Goal: Task Accomplishment & Management: Manage account settings

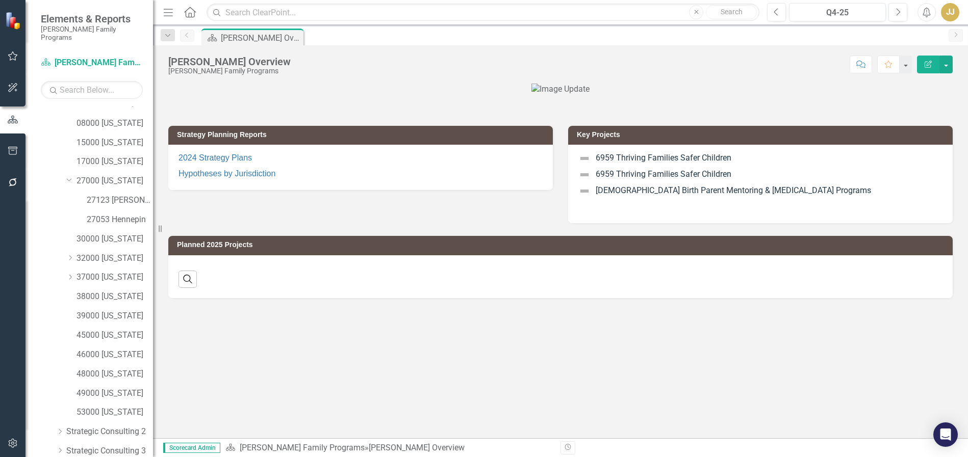
scroll to position [143, 0]
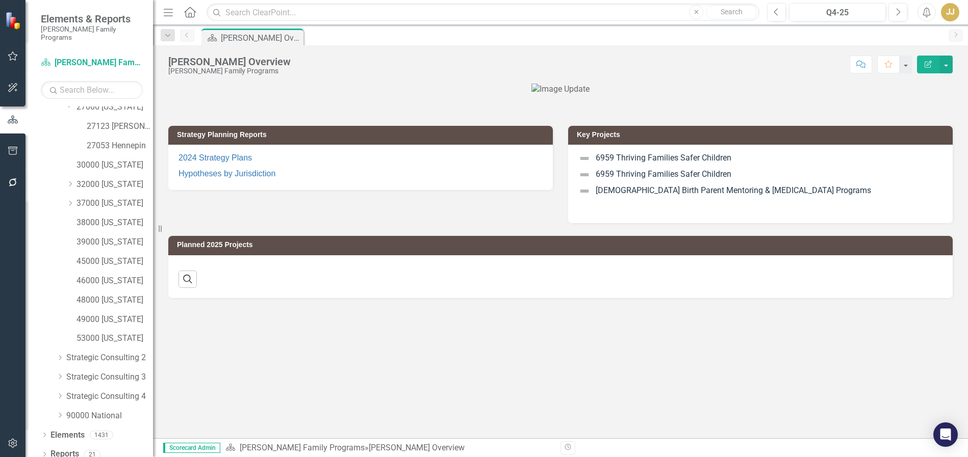
click at [44, 453] on icon "Dropdown" at bounding box center [44, 456] width 7 height 6
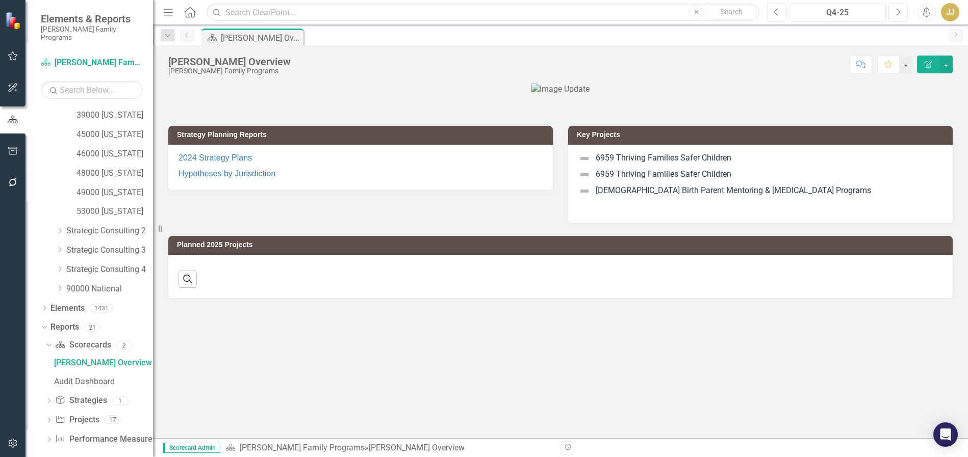
click at [50, 419] on icon "Dropdown" at bounding box center [48, 422] width 7 height 6
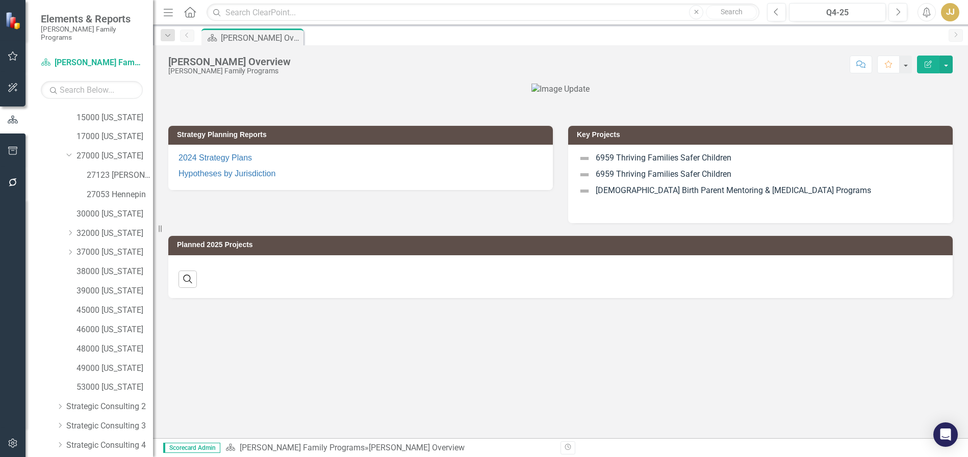
scroll to position [0, 0]
click at [831, 15] on div "Q4-25" at bounding box center [837, 13] width 90 height 12
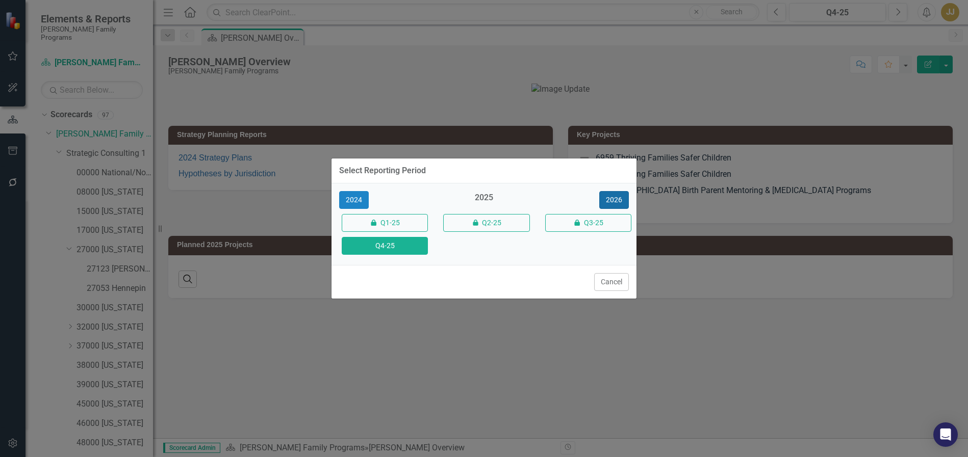
click at [622, 200] on button "2026" at bounding box center [614, 200] width 30 height 18
click at [409, 243] on button "Q4-26" at bounding box center [385, 246] width 86 height 18
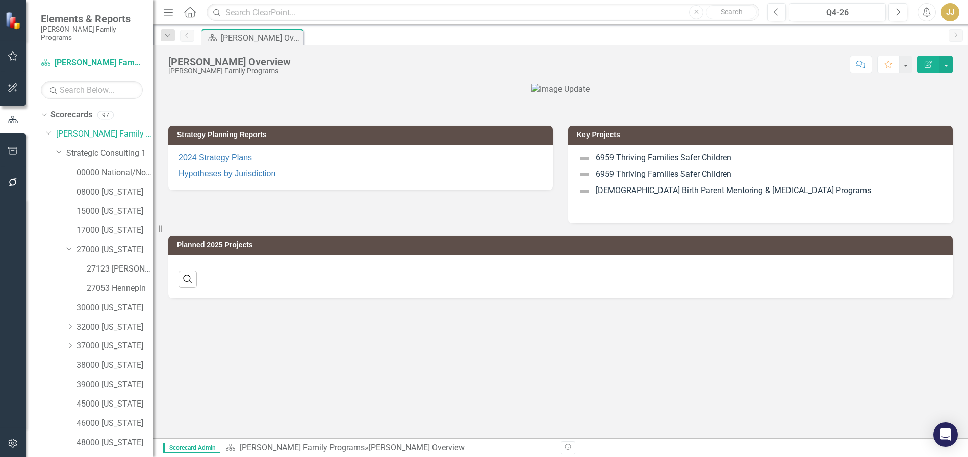
click at [67, 343] on icon "Dropdown" at bounding box center [70, 346] width 8 height 6
click at [122, 188] on link "37000 [US_STATE]" at bounding box center [114, 194] width 76 height 12
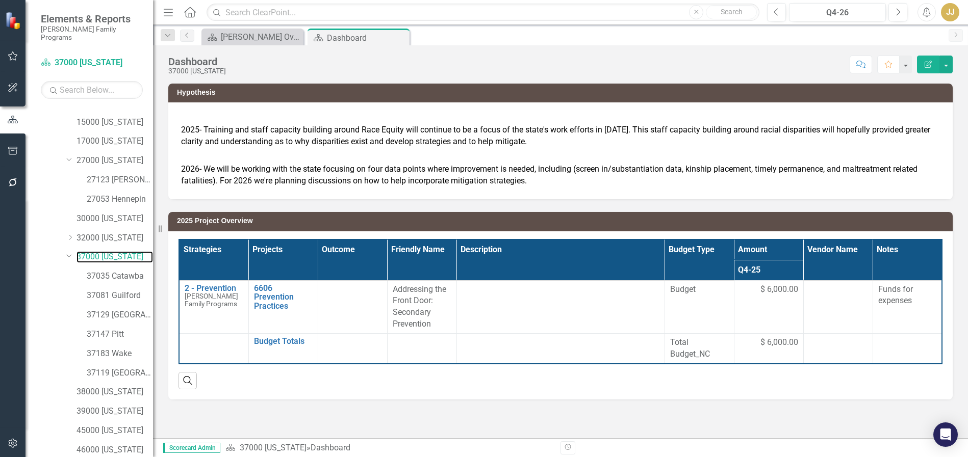
scroll to position [87, 0]
click at [112, 273] on link "37035 Catawba" at bounding box center [120, 279] width 66 height 12
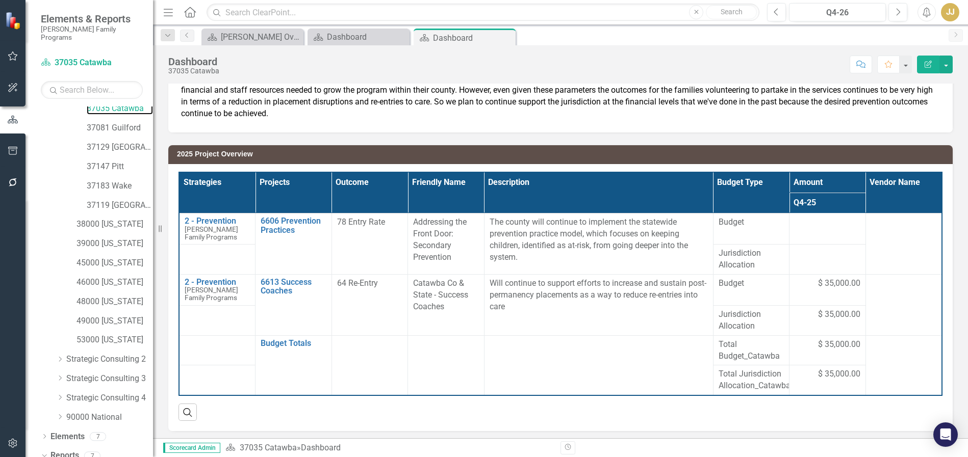
scroll to position [240, 0]
click at [126, 145] on div "37081 Guilford" at bounding box center [104, 146] width 97 height 19
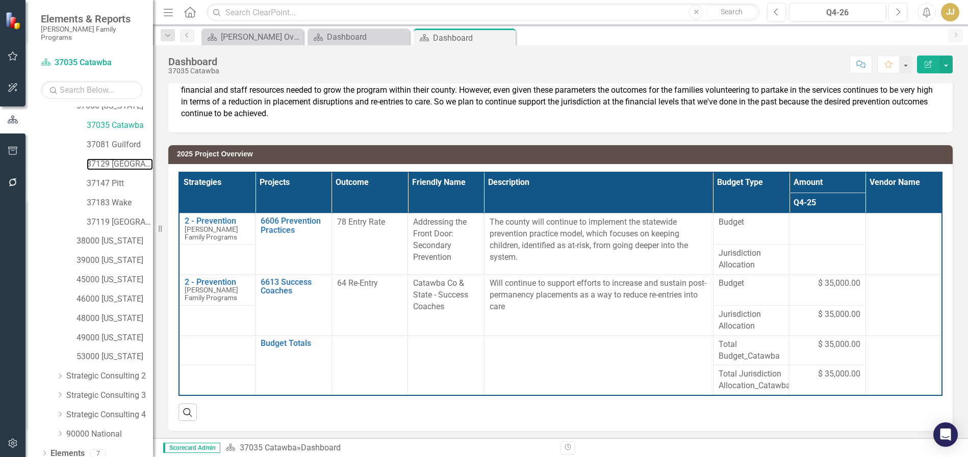
click at [122, 159] on link "37129 [GEOGRAPHIC_DATA]" at bounding box center [120, 165] width 66 height 12
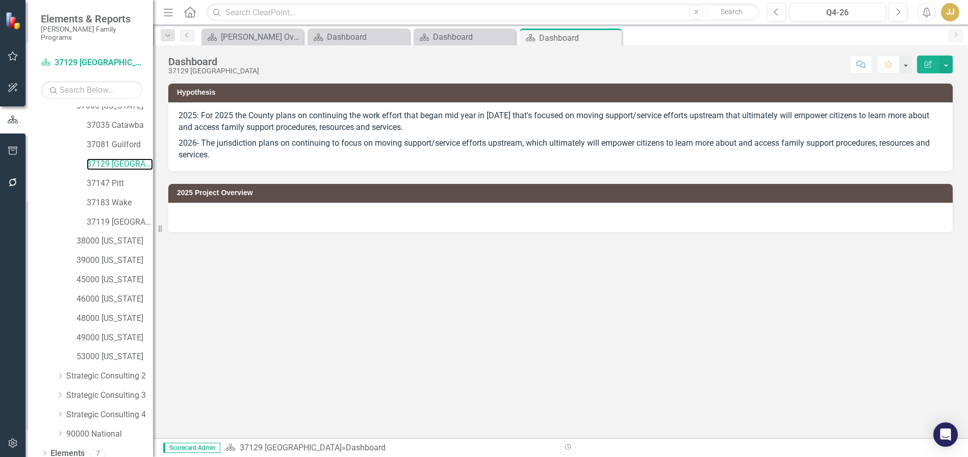
scroll to position [291, 0]
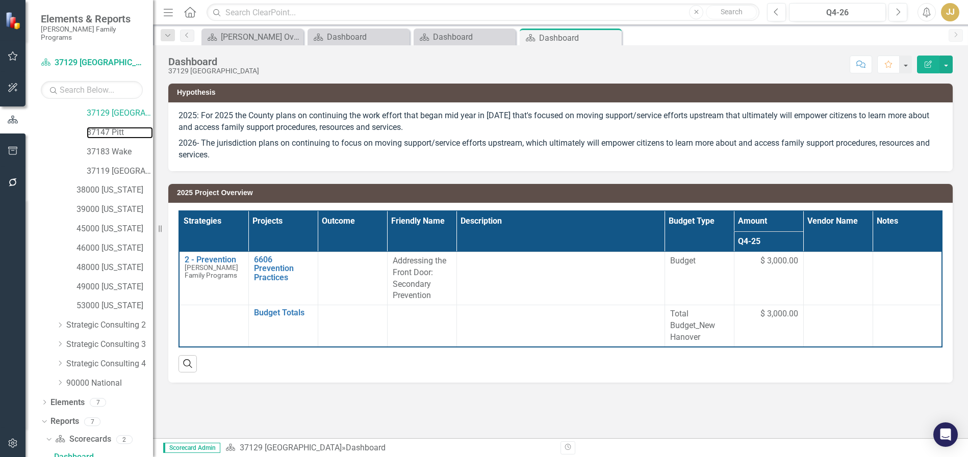
click at [112, 127] on link "37147 Pitt" at bounding box center [120, 133] width 66 height 12
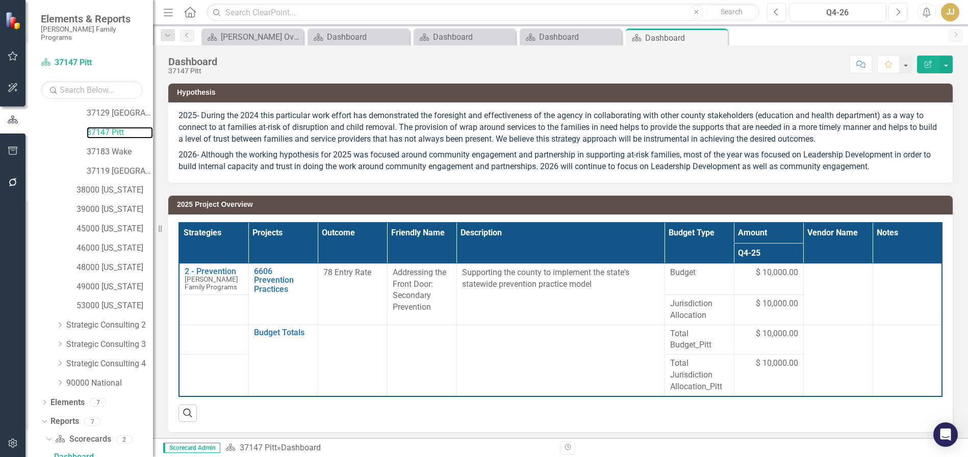
scroll to position [4, 0]
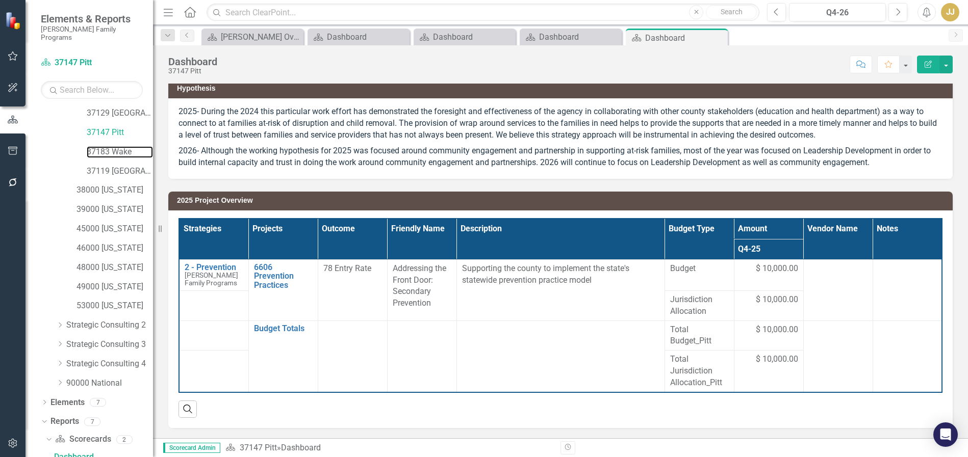
click at [119, 146] on link "37183 Wake" at bounding box center [120, 152] width 66 height 12
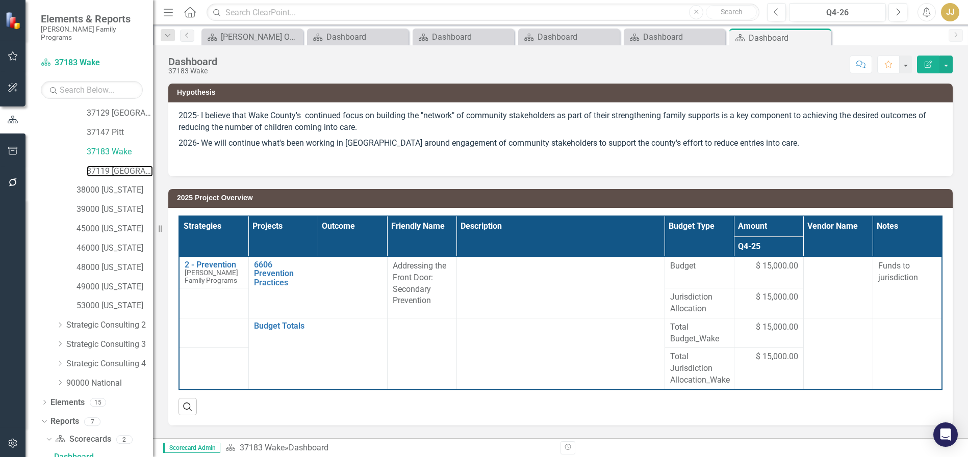
click at [104, 167] on link "37119 [GEOGRAPHIC_DATA]" at bounding box center [120, 172] width 66 height 12
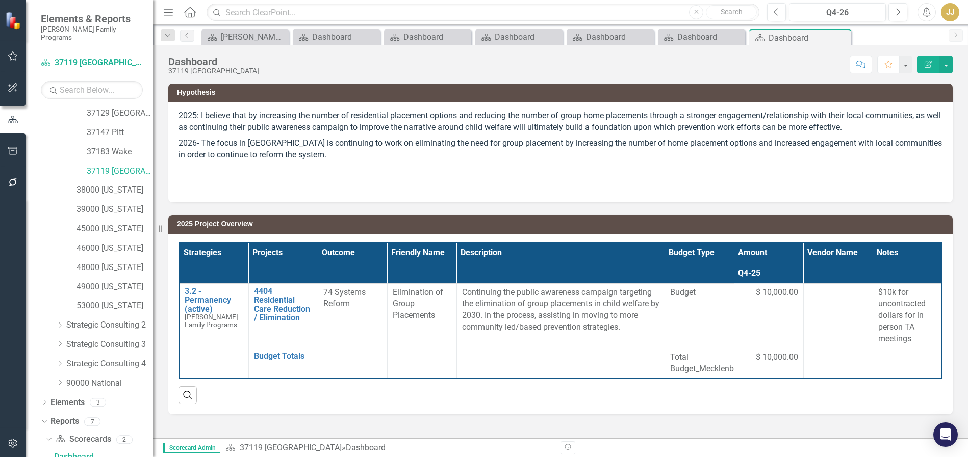
click at [0, 0] on icon "Close" at bounding box center [0, 0] width 0 height 0
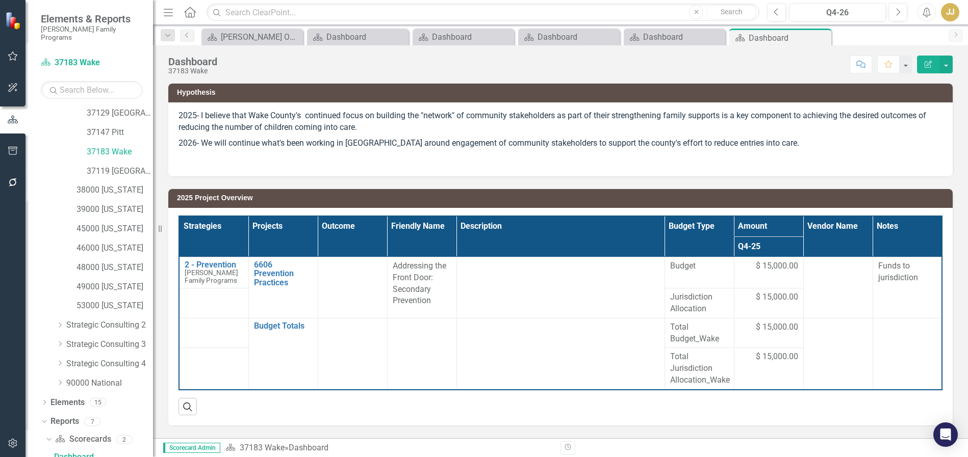
click at [0, 0] on icon "Close" at bounding box center [0, 0] width 0 height 0
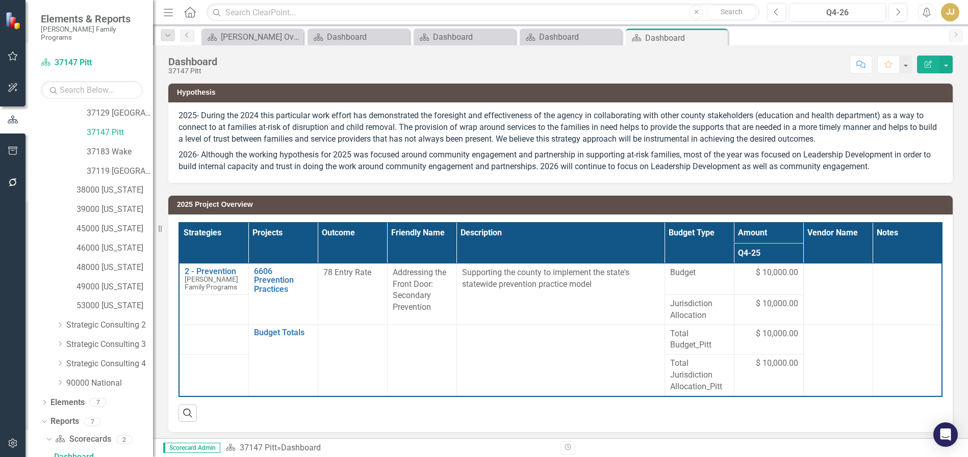
click at [0, 0] on icon "Close" at bounding box center [0, 0] width 0 height 0
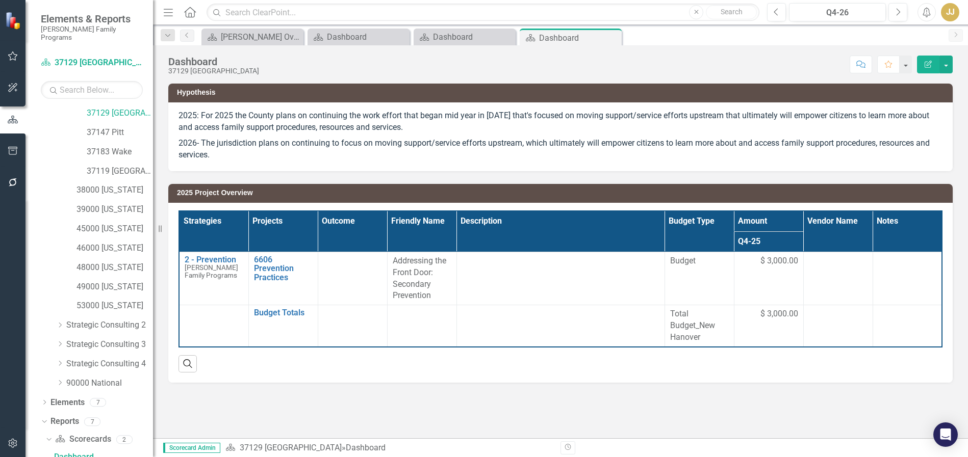
click at [0, 0] on icon "Close" at bounding box center [0, 0] width 0 height 0
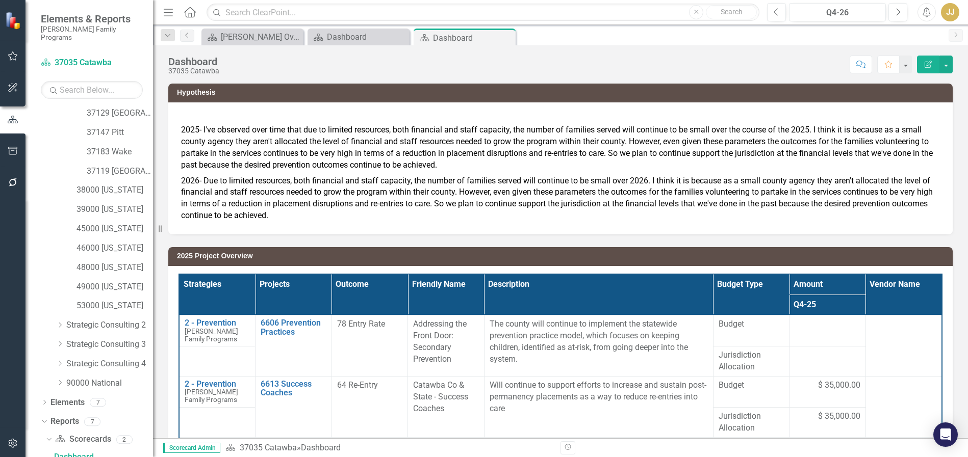
click at [0, 0] on icon "Close" at bounding box center [0, 0] width 0 height 0
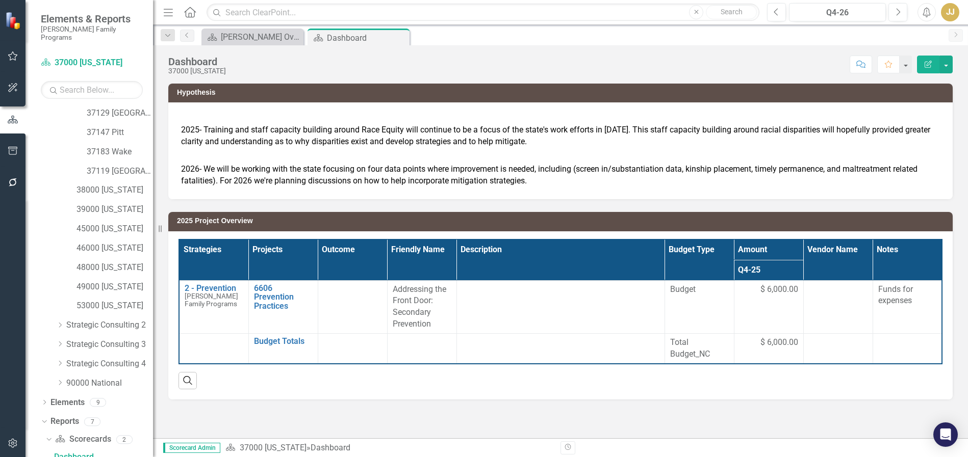
click at [0, 0] on icon "Close" at bounding box center [0, 0] width 0 height 0
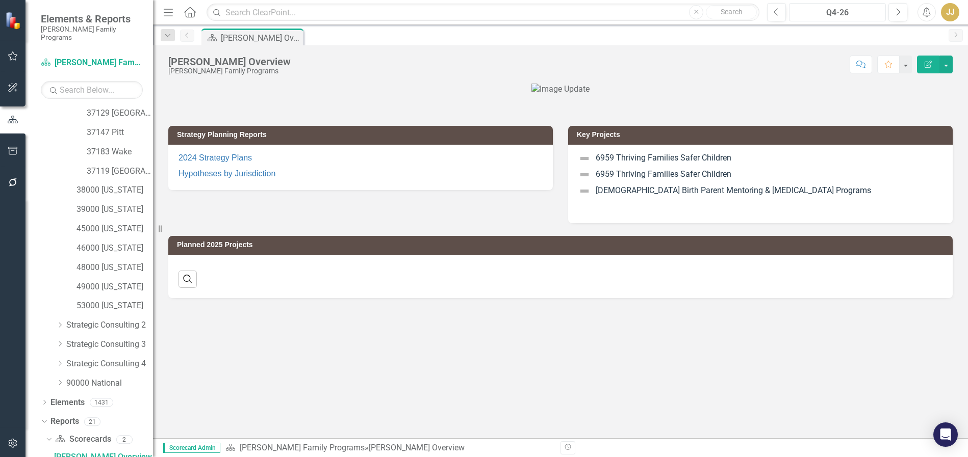
click at [860, 17] on div "Q4-26" at bounding box center [837, 13] width 90 height 12
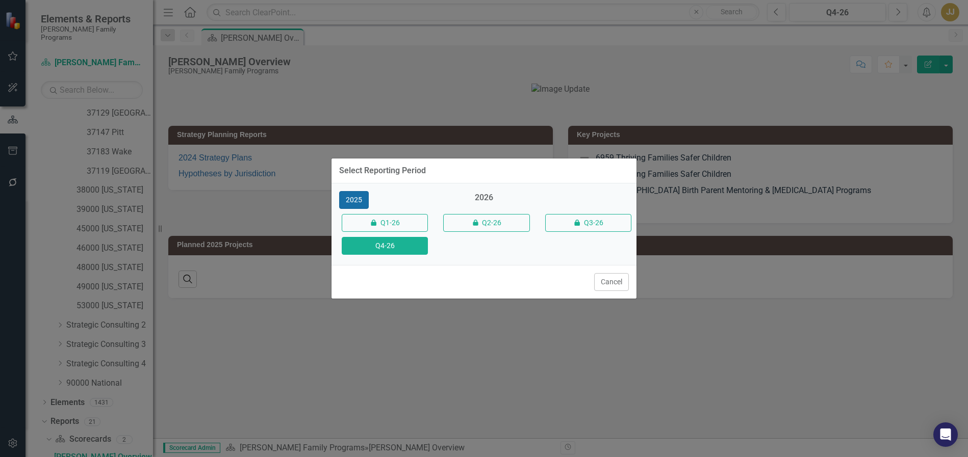
click at [347, 199] on button "2025" at bounding box center [354, 200] width 30 height 18
click at [401, 251] on button "Q4-25" at bounding box center [385, 246] width 86 height 18
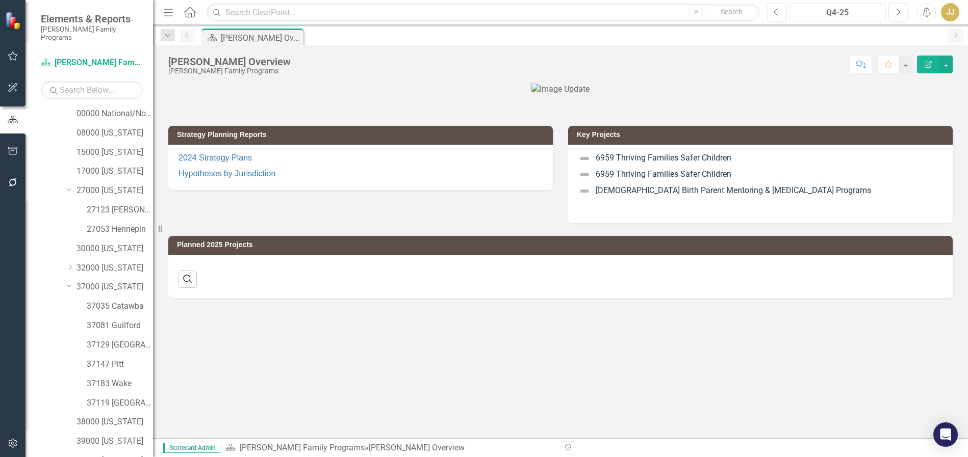
scroll to position [36, 0]
drag, startPoint x: 114, startPoint y: 163, endPoint x: 115, endPoint y: 155, distance: 7.7
click at [114, 170] on link "15000 [US_STATE]" at bounding box center [114, 176] width 76 height 12
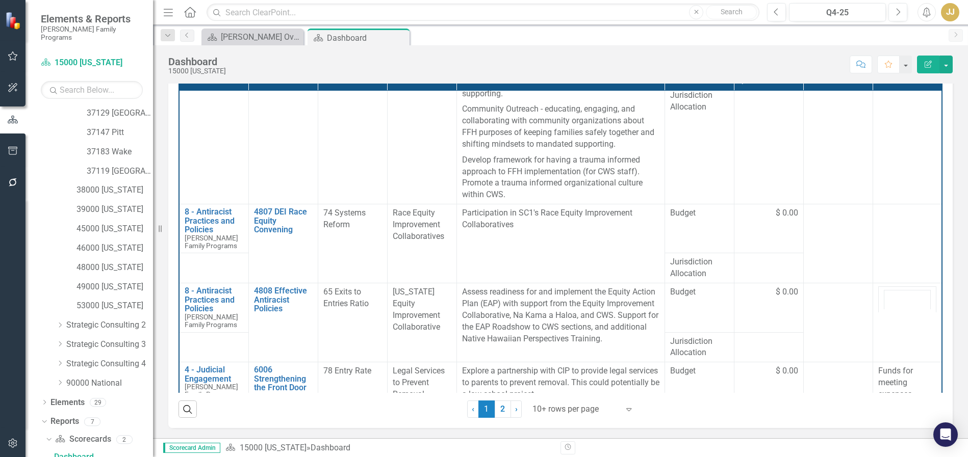
scroll to position [245, 0]
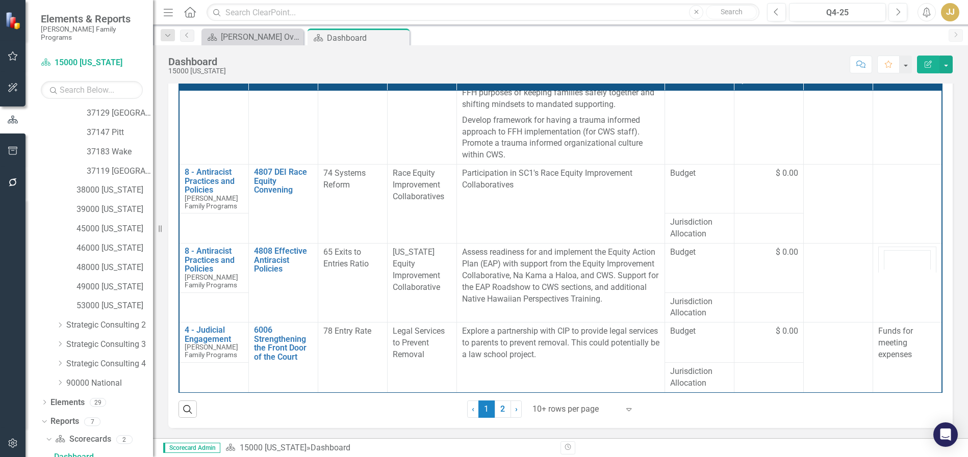
click at [568, 406] on div at bounding box center [575, 410] width 87 height 14
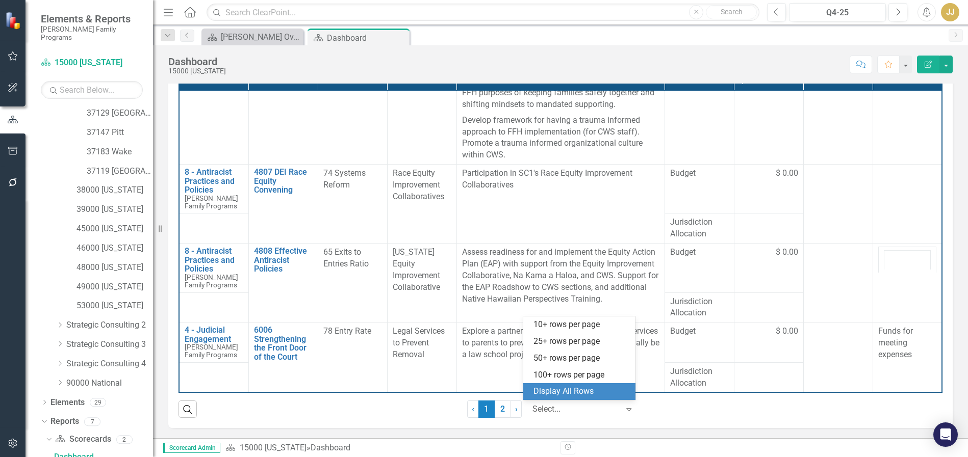
click at [577, 383] on div "Display All Rows" at bounding box center [579, 391] width 112 height 17
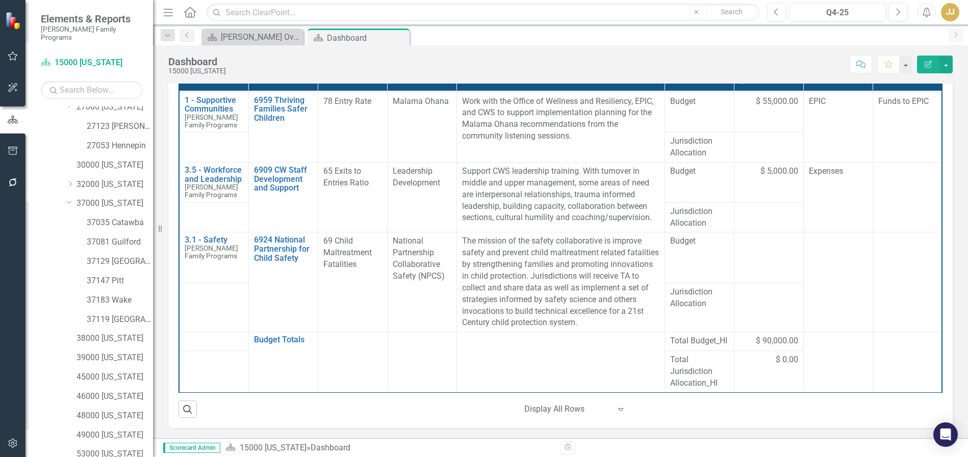
scroll to position [138, 0]
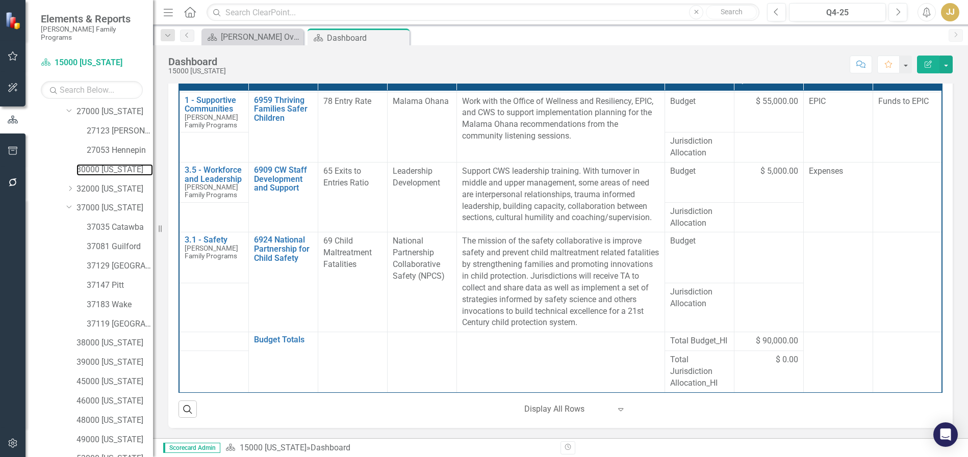
click at [117, 164] on link "30000 [US_STATE]" at bounding box center [114, 170] width 76 height 12
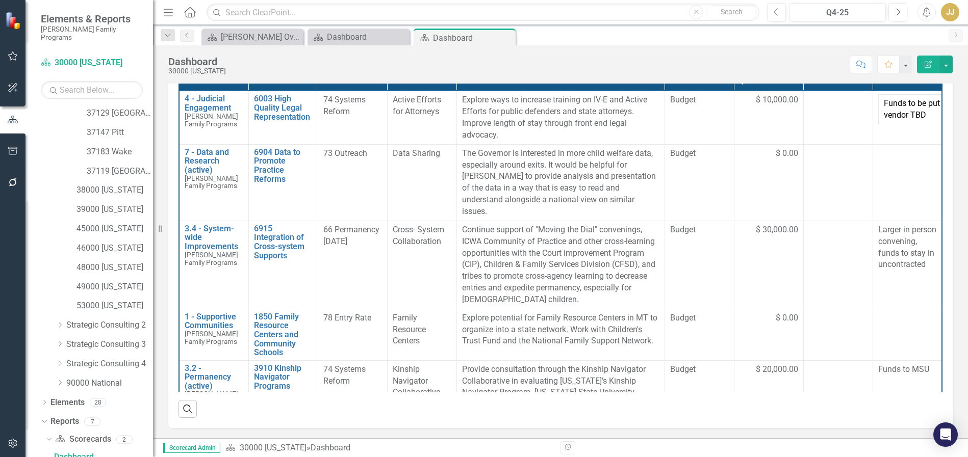
scroll to position [386, 0]
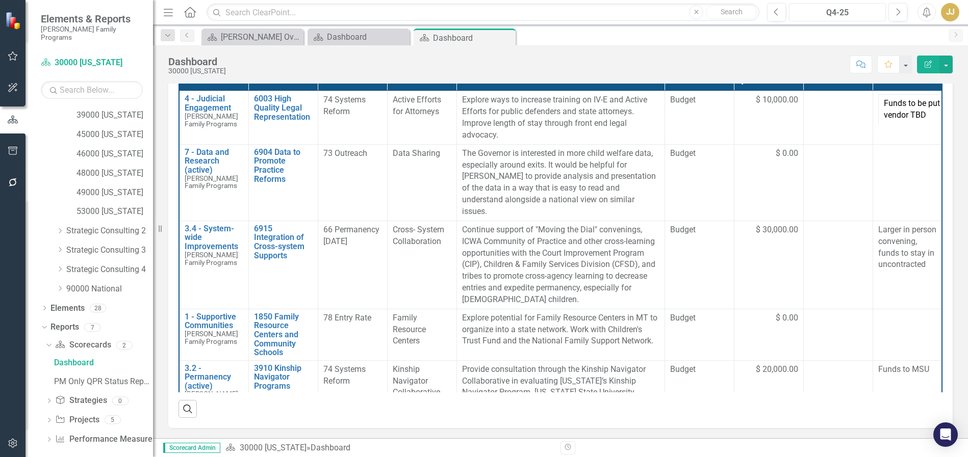
click at [839, 6] on button "Q4-25" at bounding box center [837, 12] width 97 height 18
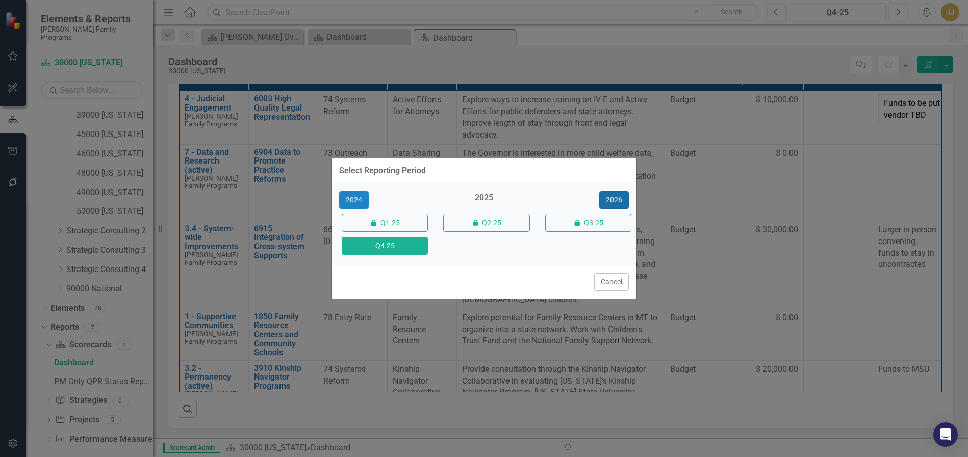
click at [623, 206] on button "2026" at bounding box center [614, 200] width 30 height 18
click at [387, 250] on button "Q4-26" at bounding box center [385, 246] width 86 height 18
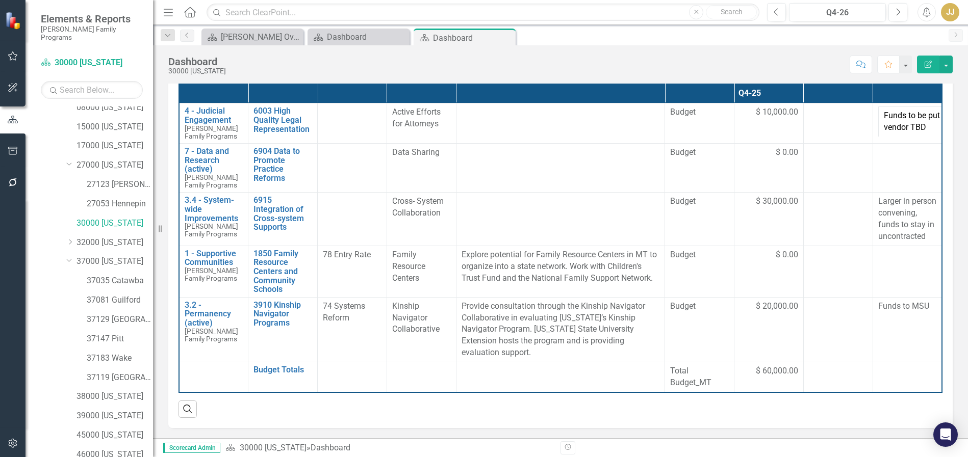
scroll to position [80, 0]
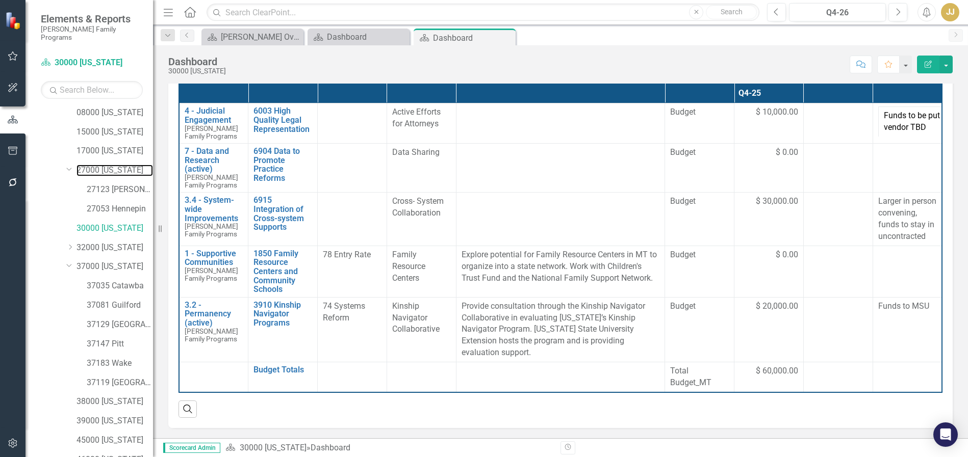
click at [124, 166] on link "27000 [US_STATE]" at bounding box center [114, 171] width 76 height 12
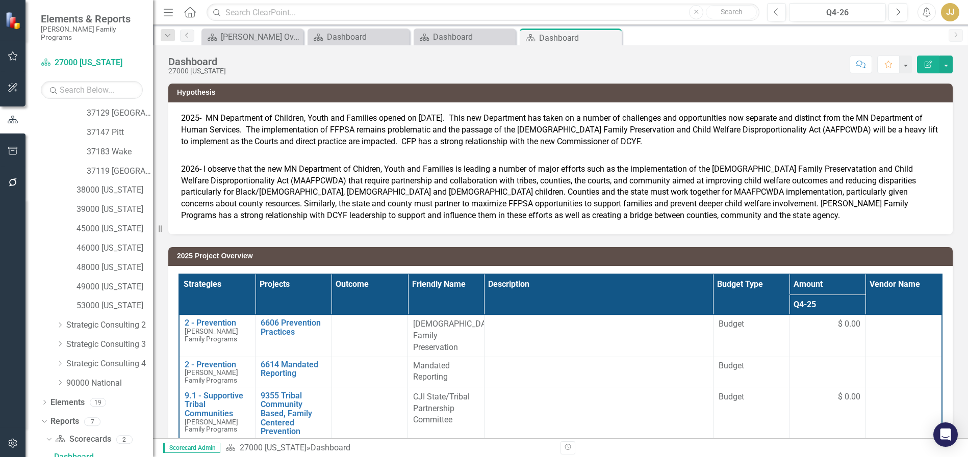
scroll to position [386, 0]
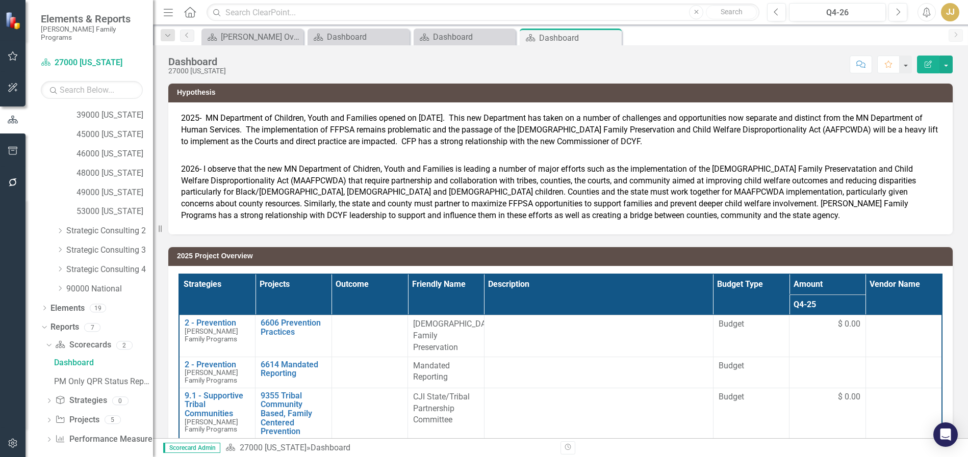
click at [50, 419] on icon "Dropdown" at bounding box center [48, 422] width 7 height 6
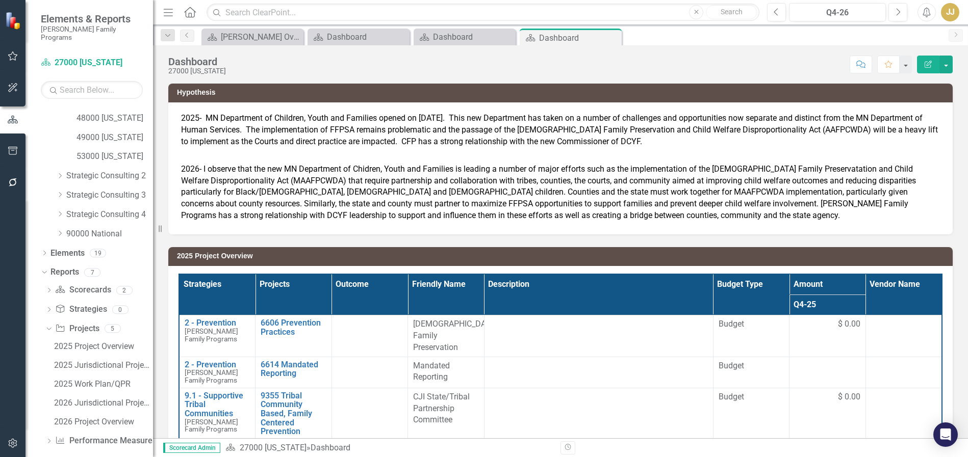
scroll to position [442, 0]
click at [101, 397] on div "2026 Jurisdictional Projects Assessment" at bounding box center [103, 401] width 99 height 9
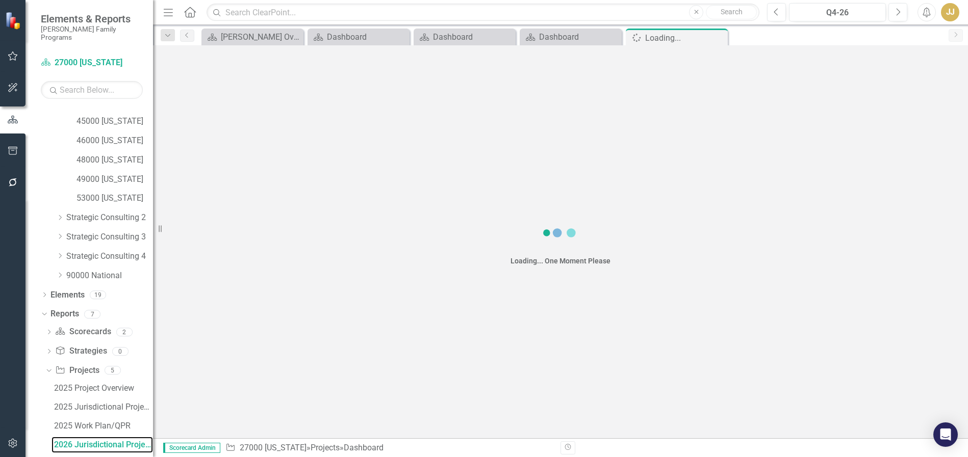
scroll to position [387, 0]
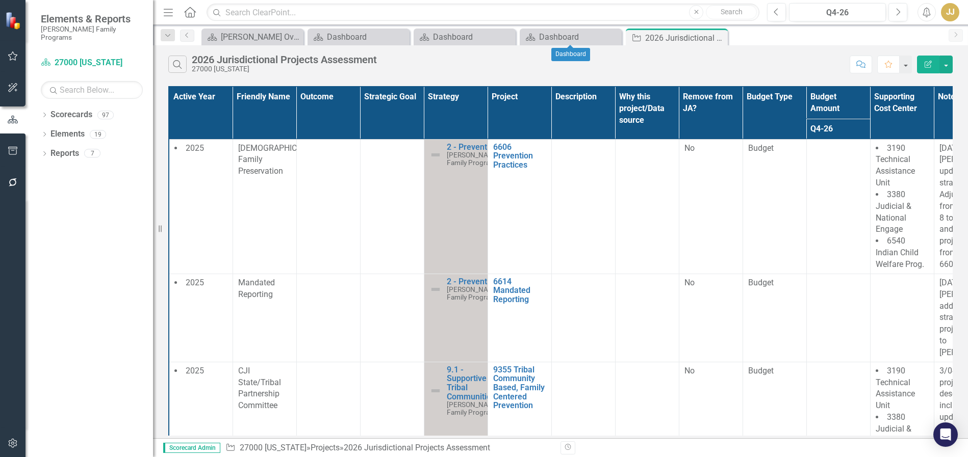
click at [0, 0] on icon "Close" at bounding box center [0, 0] width 0 height 0
click at [43, 152] on icon "Dropdown" at bounding box center [44, 155] width 7 height 6
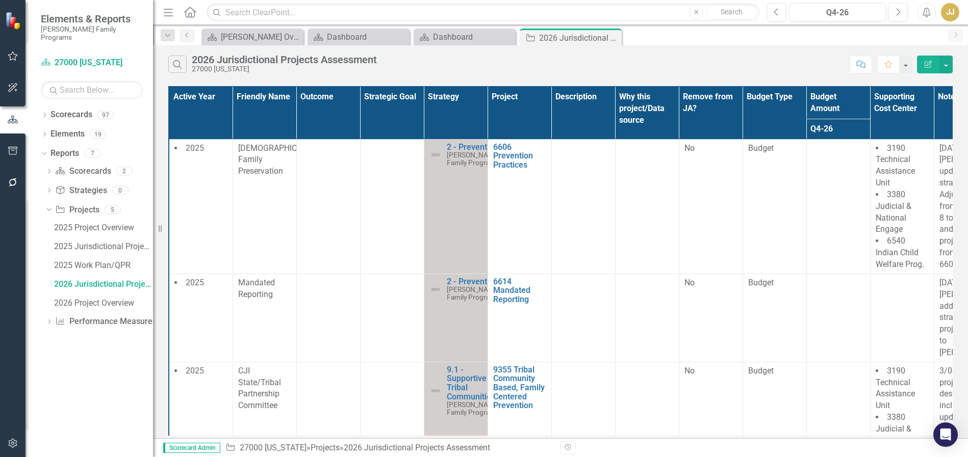
click at [51, 189] on icon "Dropdown" at bounding box center [48, 192] width 7 height 6
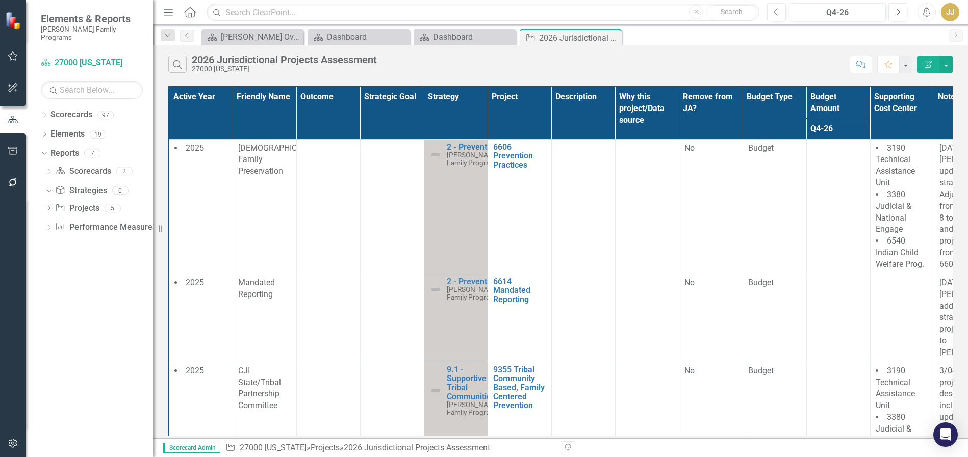
click at [48, 187] on icon "Dropdown" at bounding box center [48, 190] width 6 height 7
click at [46, 133] on icon "Dropdown" at bounding box center [44, 136] width 7 height 6
click at [87, 167] on link "Project Projects" at bounding box center [78, 173] width 44 height 12
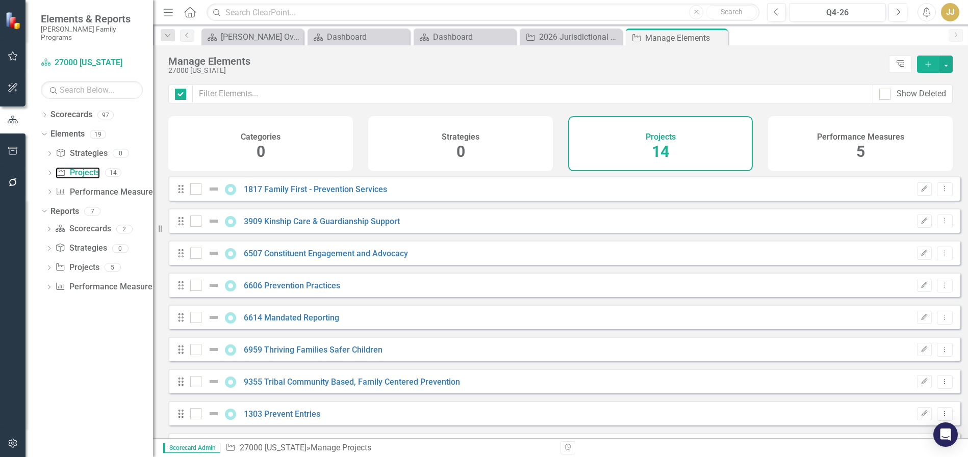
checkbox input "false"
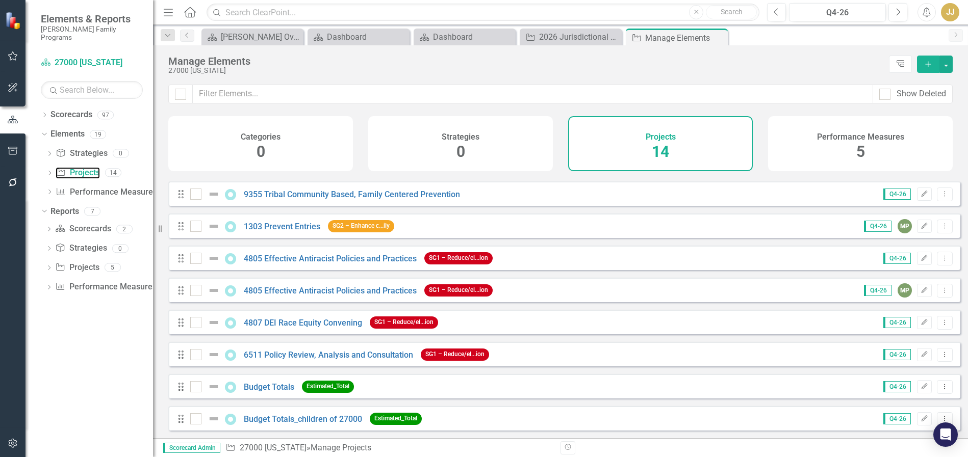
scroll to position [195, 0]
click at [265, 231] on link "1303 Prevent Entries" at bounding box center [282, 227] width 76 height 10
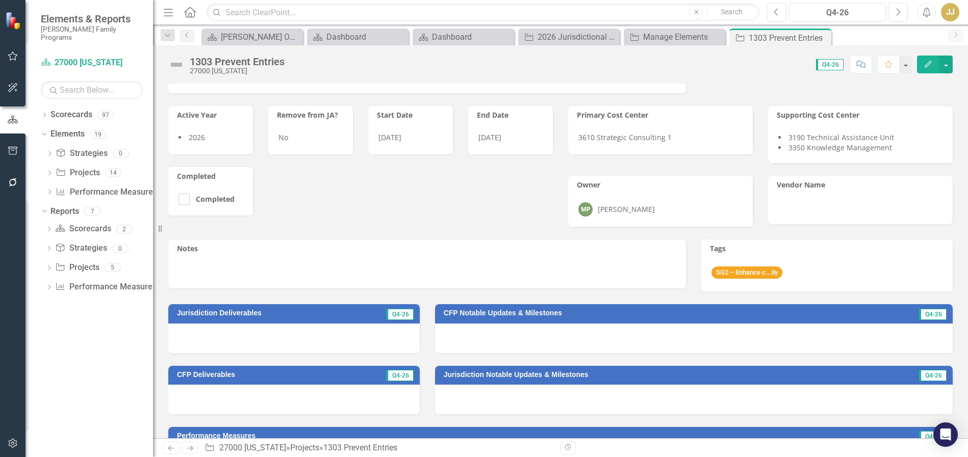
scroll to position [204, 0]
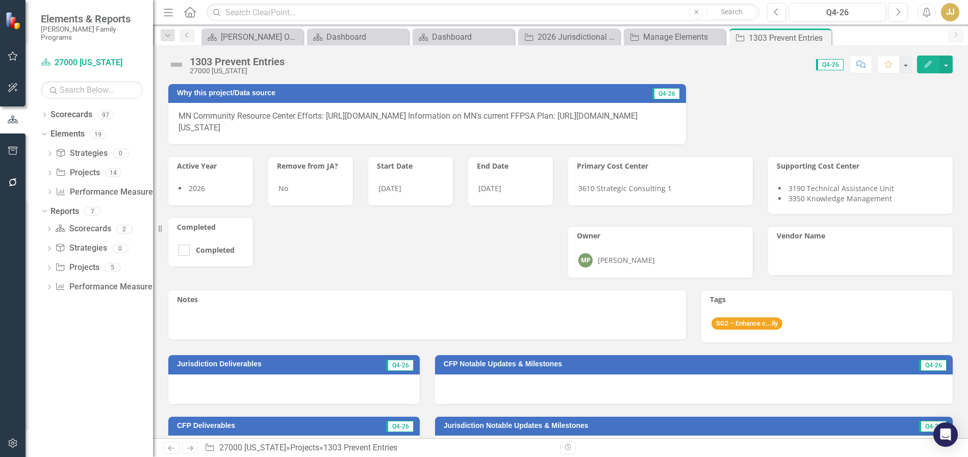
click at [299, 197] on div "No" at bounding box center [310, 191] width 85 height 30
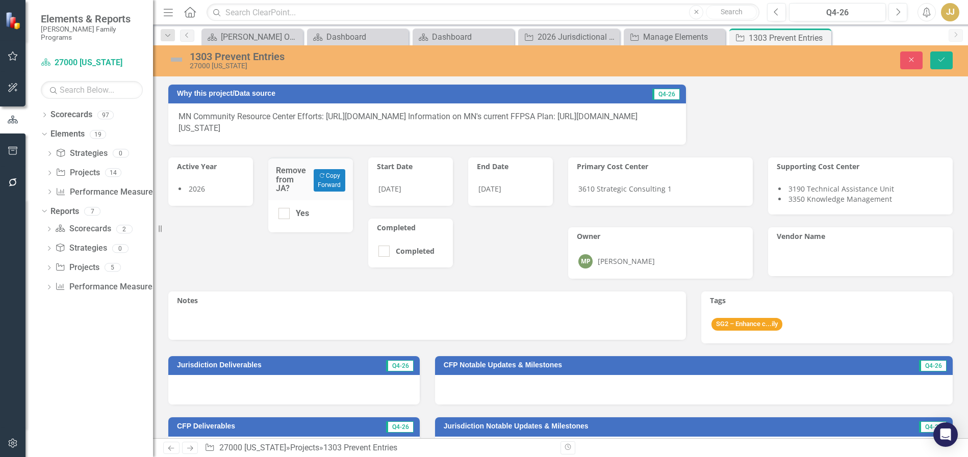
click at [288, 211] on div at bounding box center [283, 213] width 11 height 11
click at [285, 211] on input "Yes" at bounding box center [281, 211] width 7 height 7
checkbox input "true"
click at [517, 251] on div "Active Year 2026 Remove from JA? Copy Forward Copy Forward Yes Start Date 8/1/2…" at bounding box center [361, 206] width 400 height 123
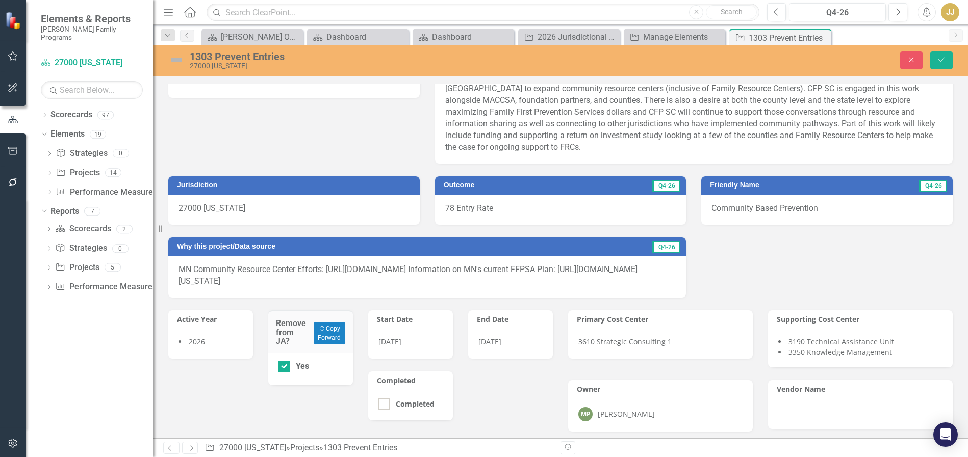
scroll to position [0, 0]
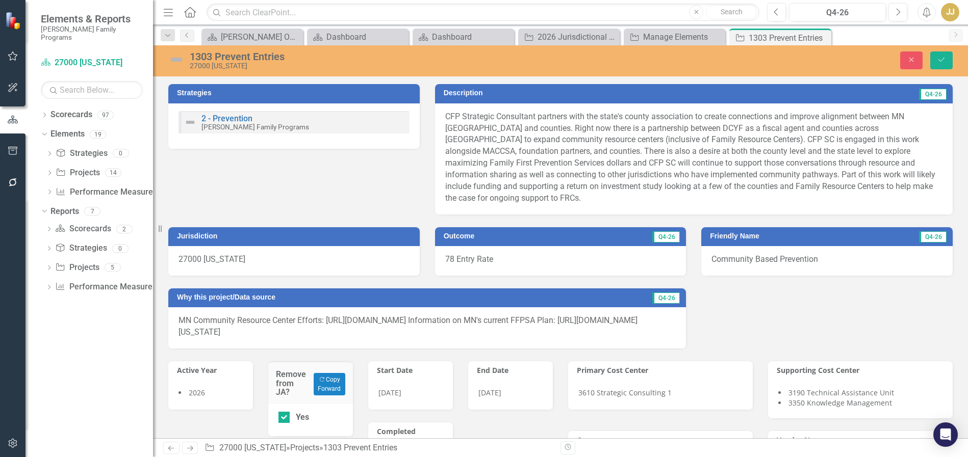
click at [588, 155] on p "CFP Strategic Consultant partners with the state's county association to create…" at bounding box center [693, 157] width 497 height 93
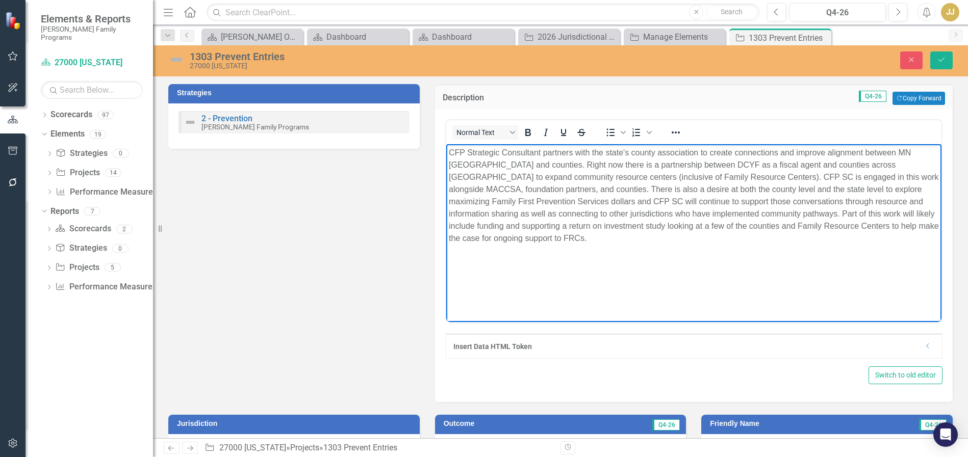
click at [542, 212] on p "CFP Strategic Consultant partners with the state's county association to create…" at bounding box center [693, 196] width 490 height 98
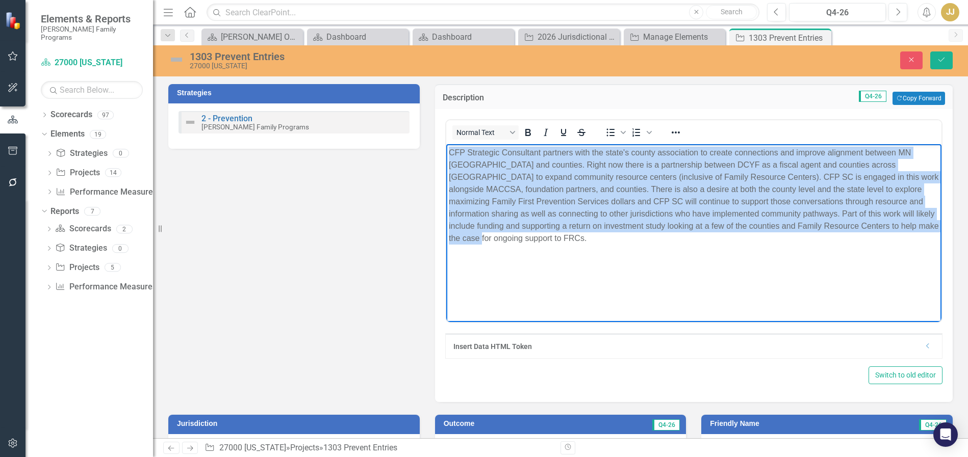
drag, startPoint x: 926, startPoint y: 231, endPoint x: 450, endPoint y: 156, distance: 481.7
click at [450, 156] on p "CFP Strategic Consultant partners with the state's county association to create…" at bounding box center [693, 196] width 490 height 98
paste body "Rich Text Area. Press ALT-0 for help."
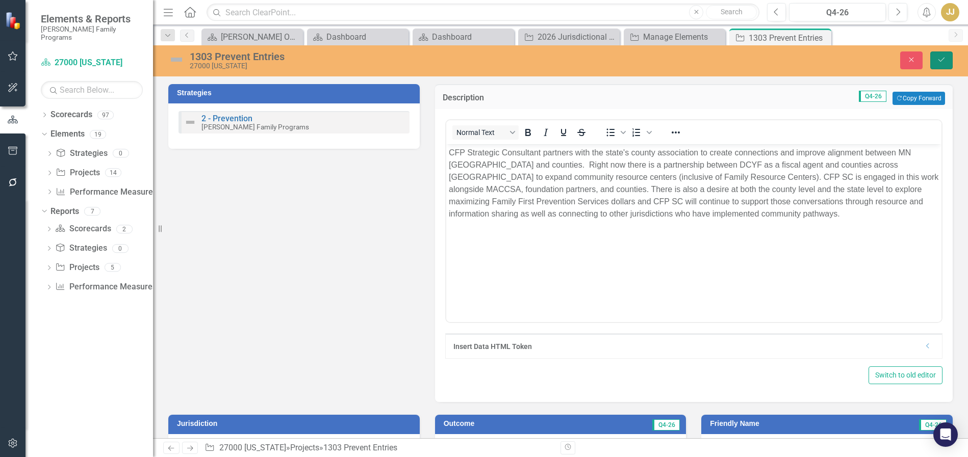
click at [943, 61] on icon "Save" at bounding box center [941, 59] width 9 height 7
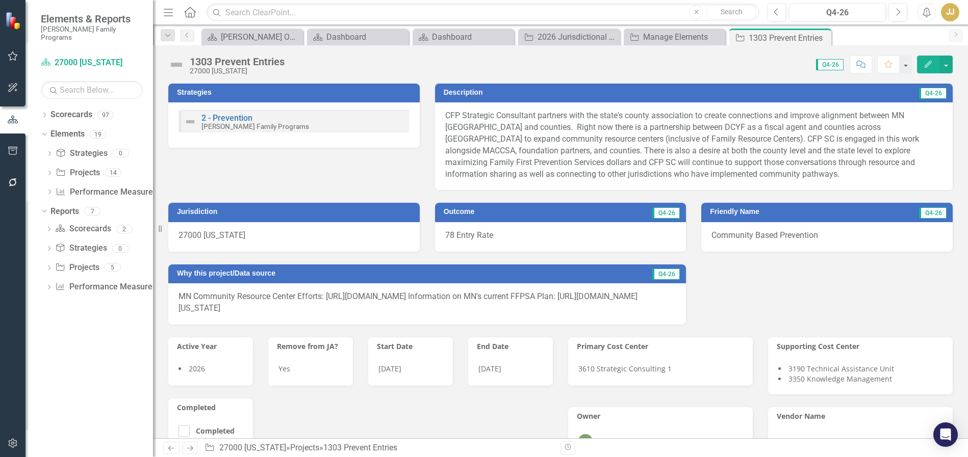
click at [0, 0] on icon at bounding box center [0, 0] width 0 height 0
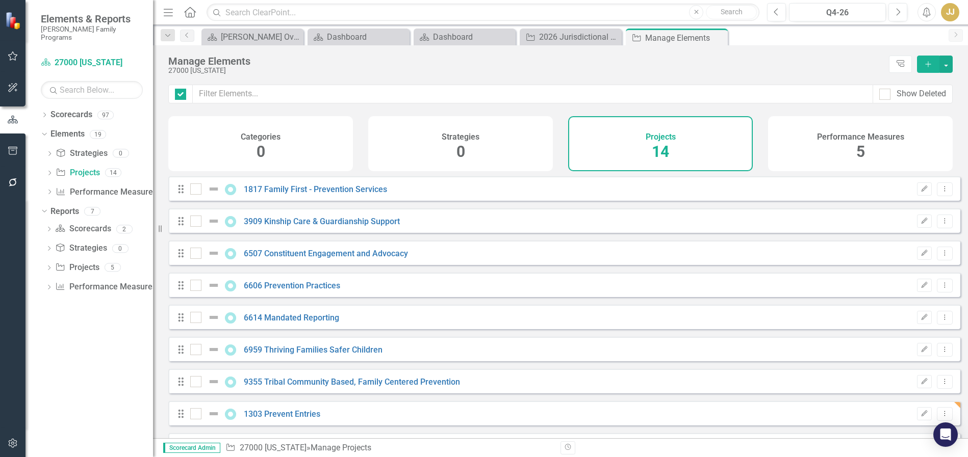
checkbox input "false"
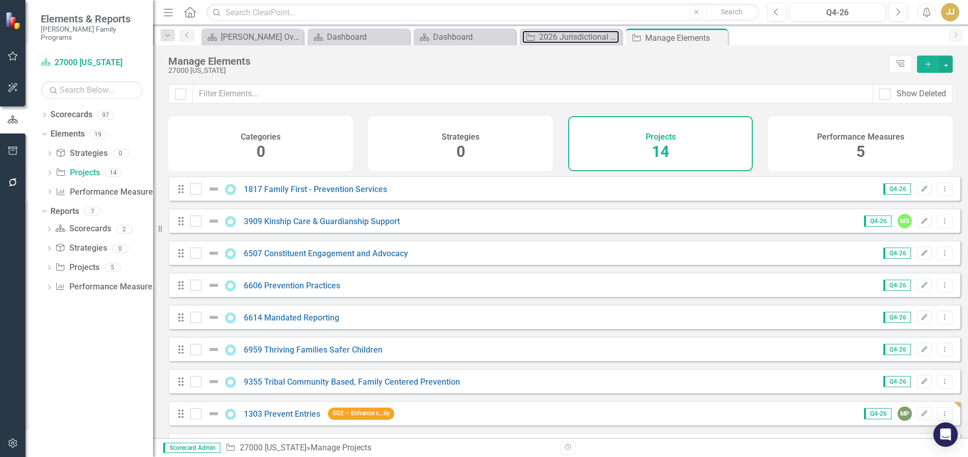
click at [574, 33] on div "2026 Jurisdictional Projects Assessment" at bounding box center [579, 37] width 80 height 13
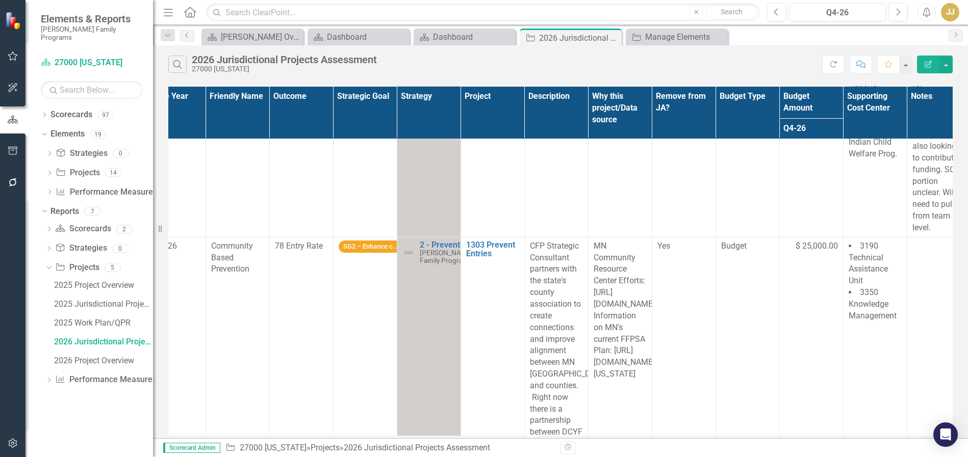
scroll to position [357, 53]
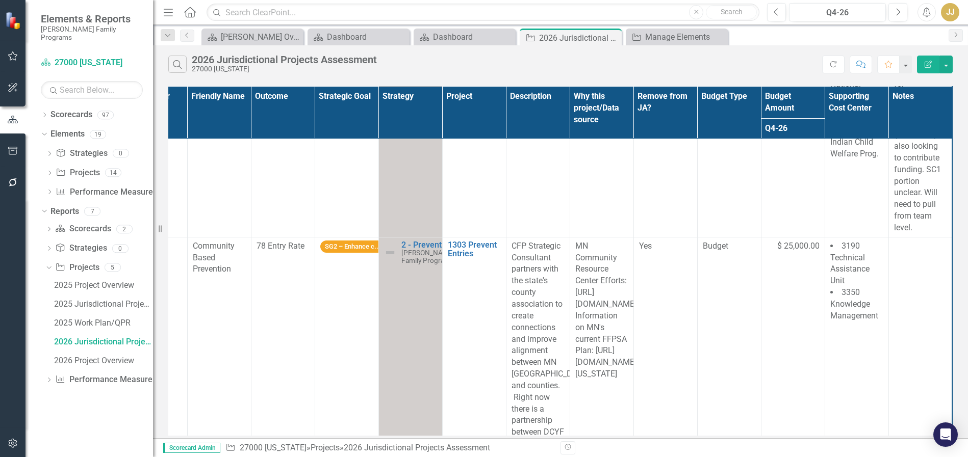
click at [777, 241] on span "$ 25,000.00" at bounding box center [798, 247] width 42 height 12
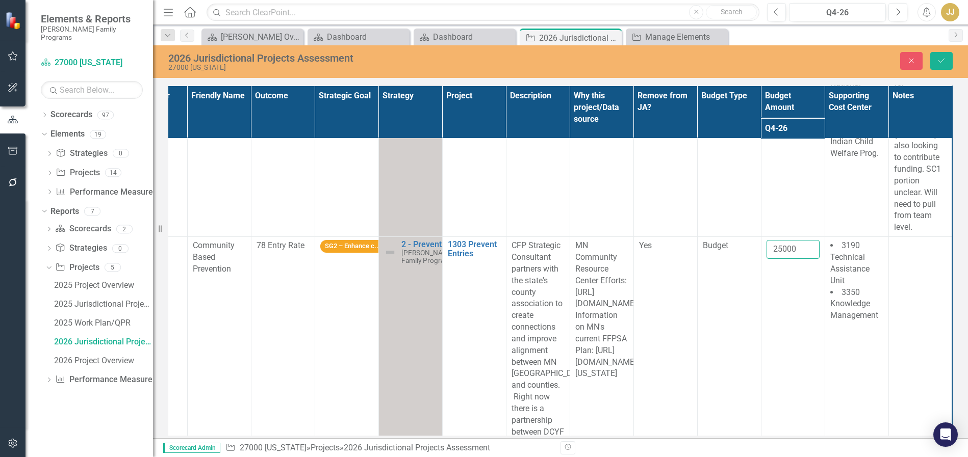
click at [789, 240] on input "25000" at bounding box center [792, 249] width 53 height 19
drag, startPoint x: 792, startPoint y: 214, endPoint x: 758, endPoint y: 215, distance: 33.7
click at [766, 240] on input "25000" at bounding box center [792, 249] width 53 height 19
type input "0"
click at [934, 58] on button "Save" at bounding box center [941, 61] width 22 height 18
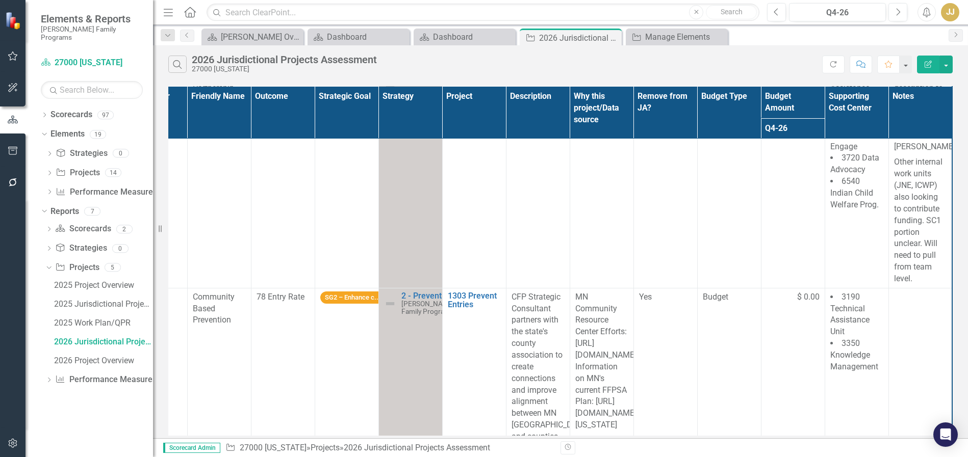
scroll to position [306, 0]
